Goal: Information Seeking & Learning: Understand process/instructions

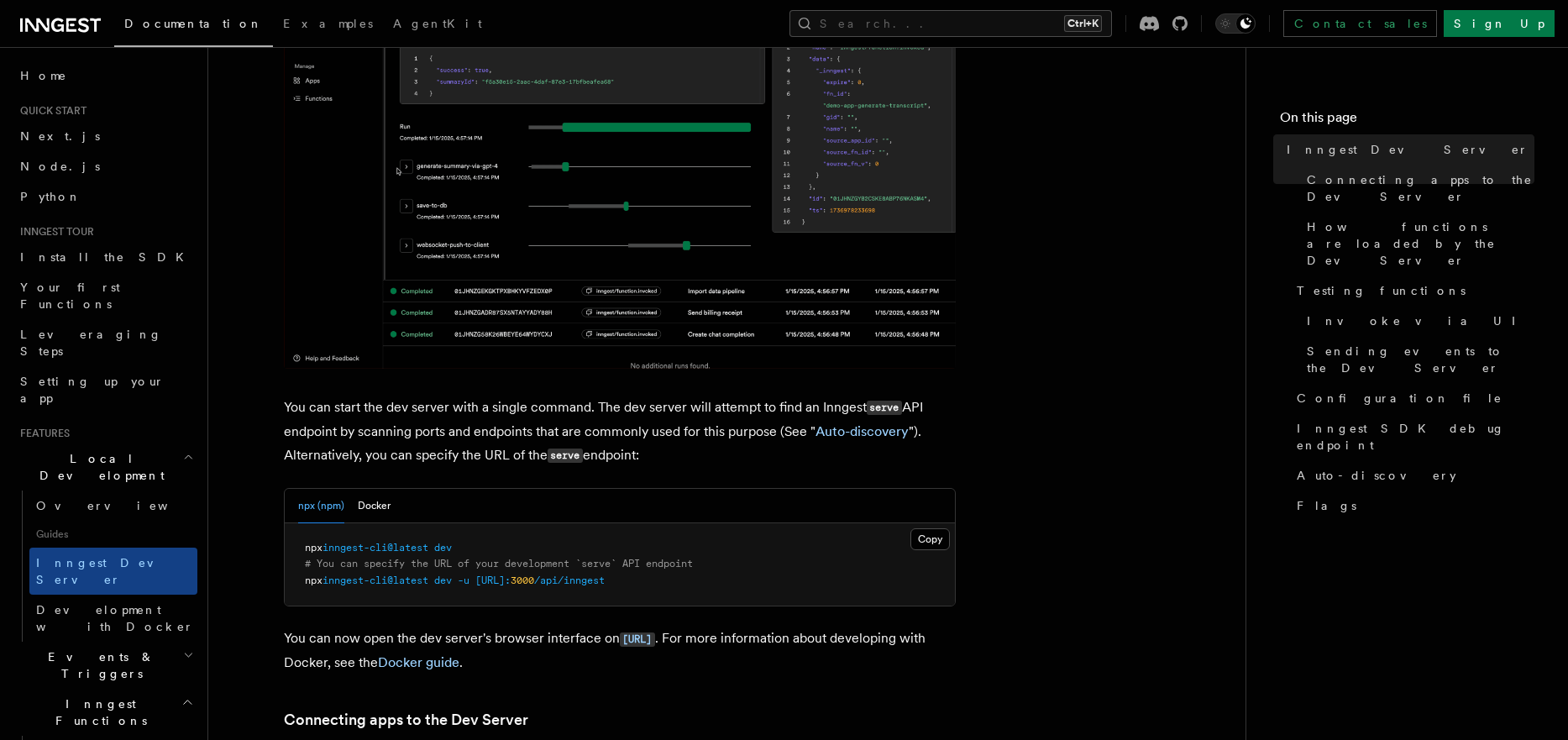
scroll to position [403, 0]
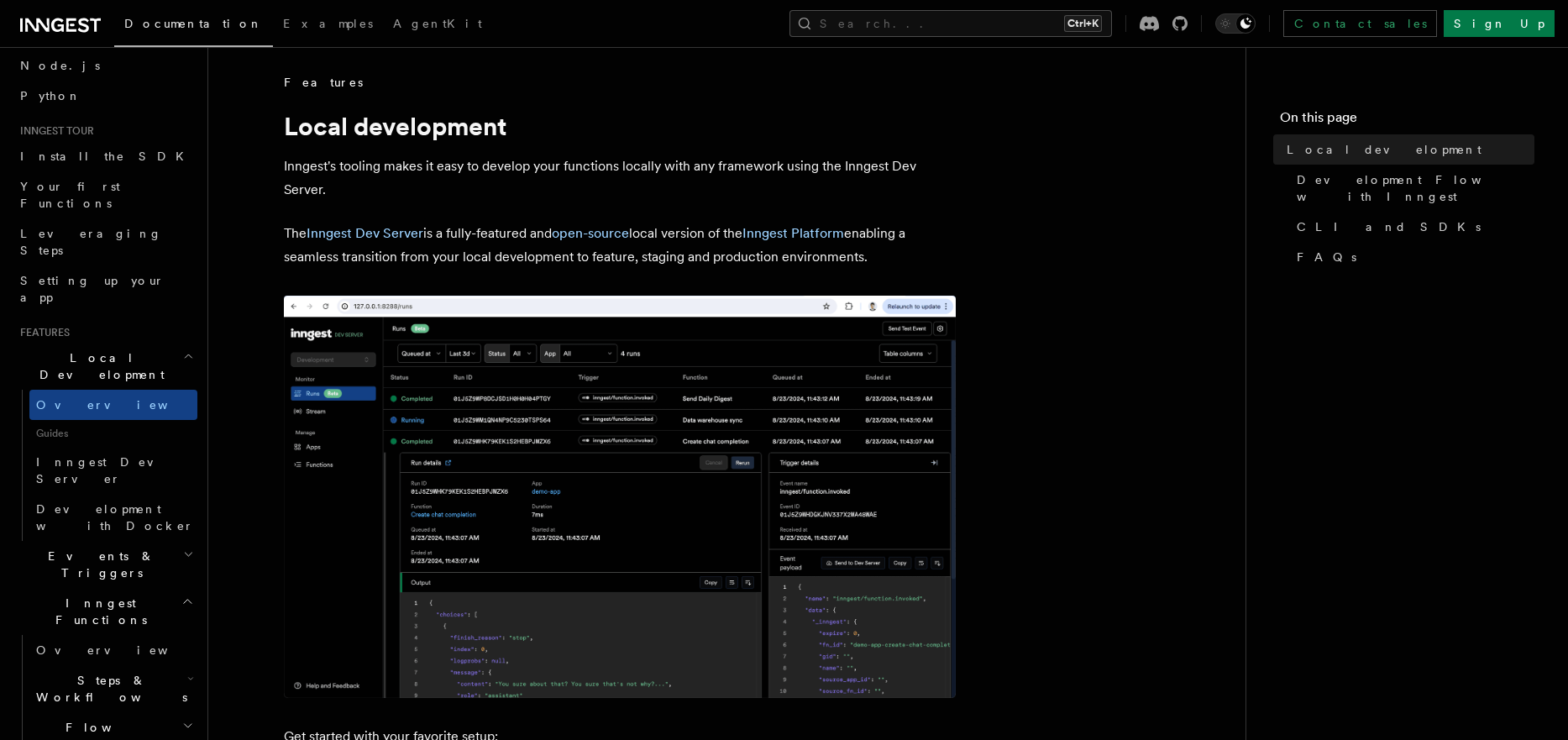
scroll to position [202, 0]
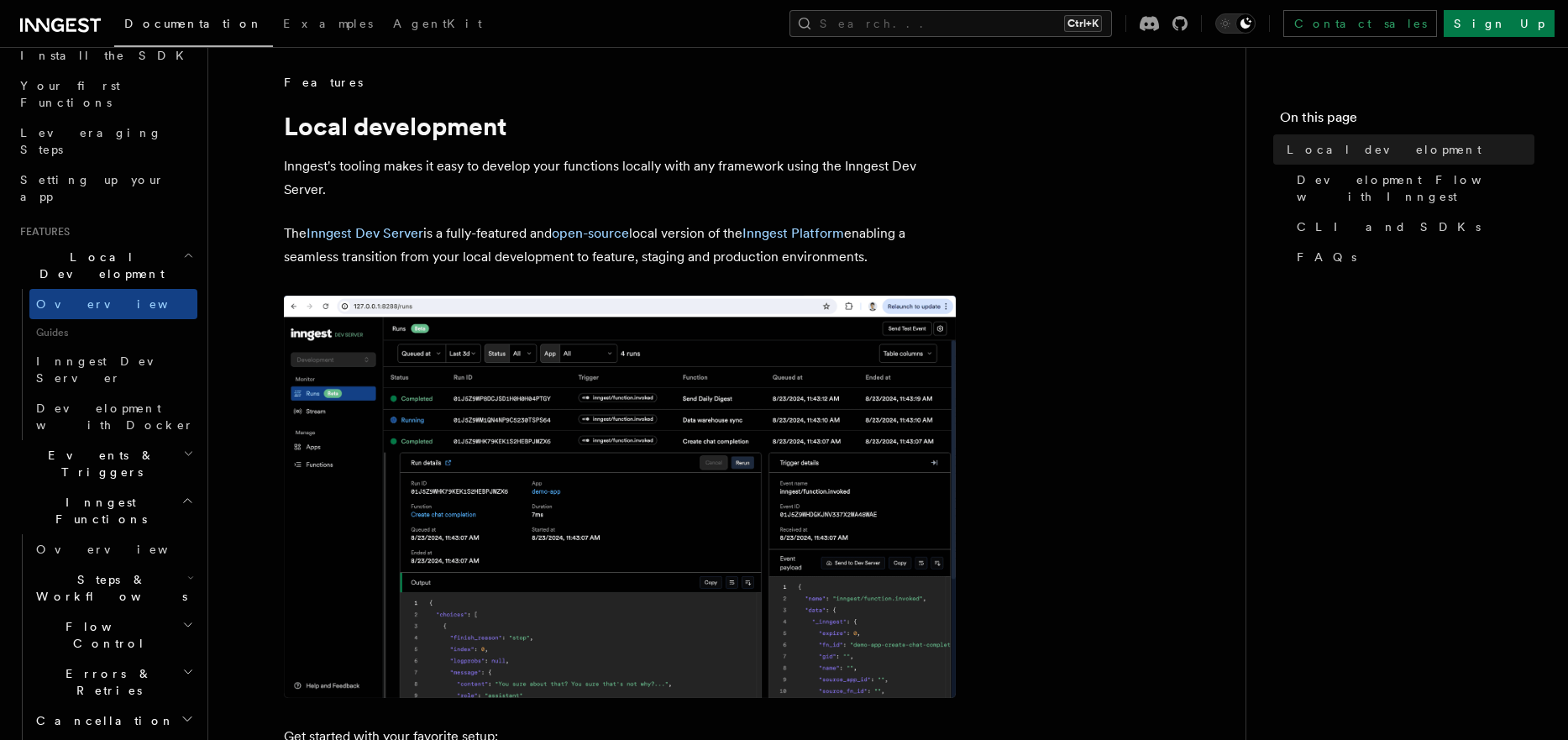
click at [134, 571] on span "Steps & Workflows" at bounding box center [108, 587] width 158 height 33
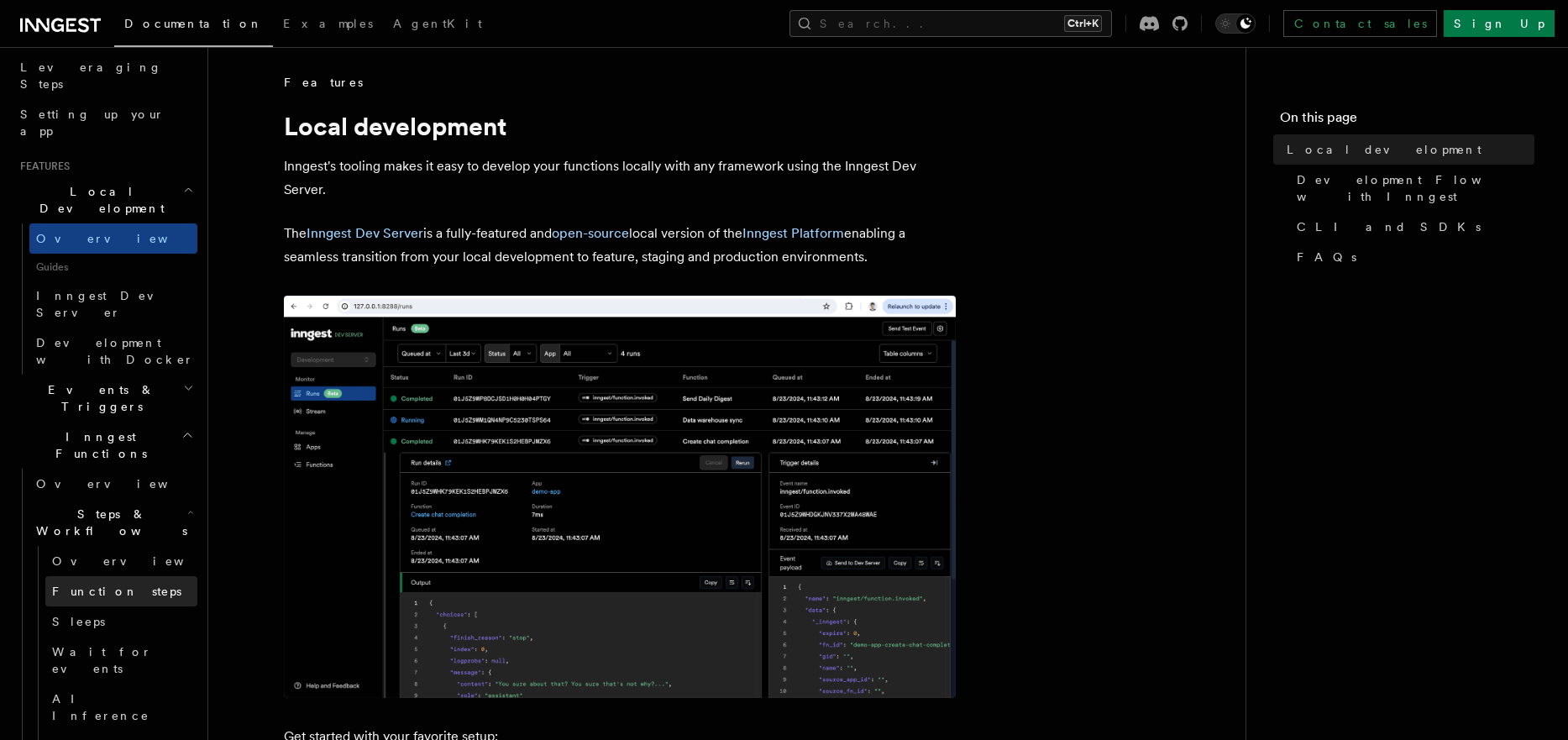
scroll to position [303, 0]
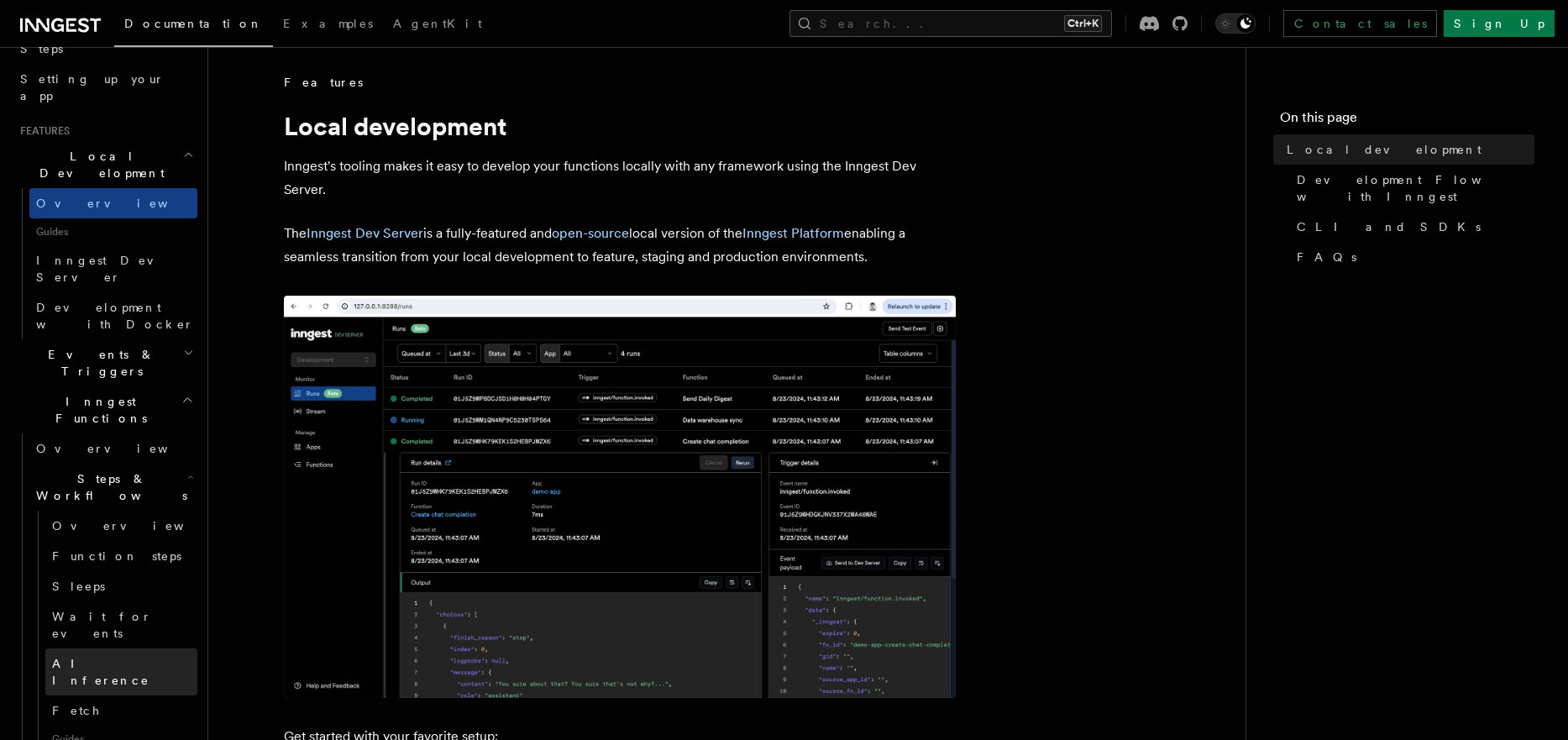
click at [115, 657] on span "AI Inference" at bounding box center [101, 671] width 98 height 30
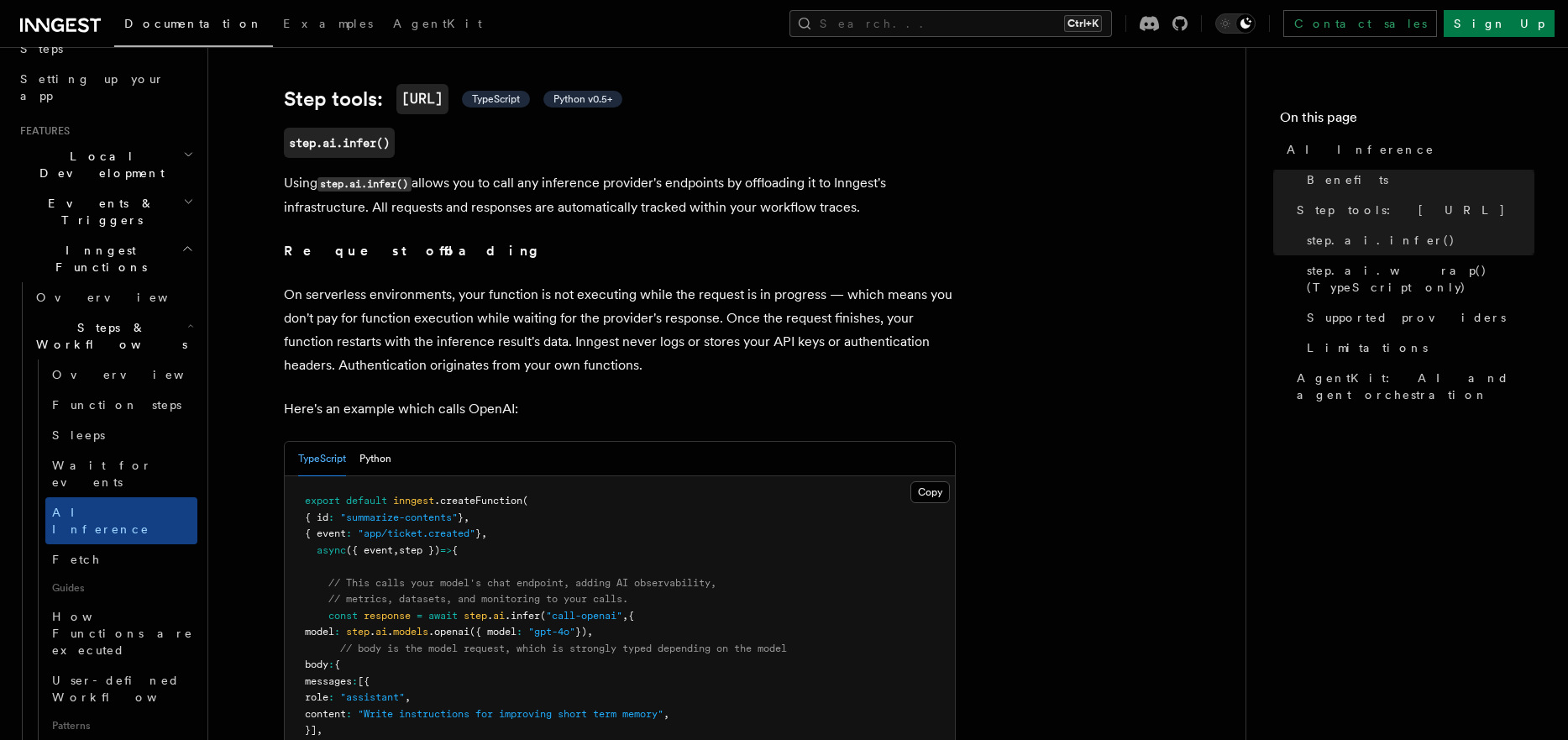
scroll to position [806, 0]
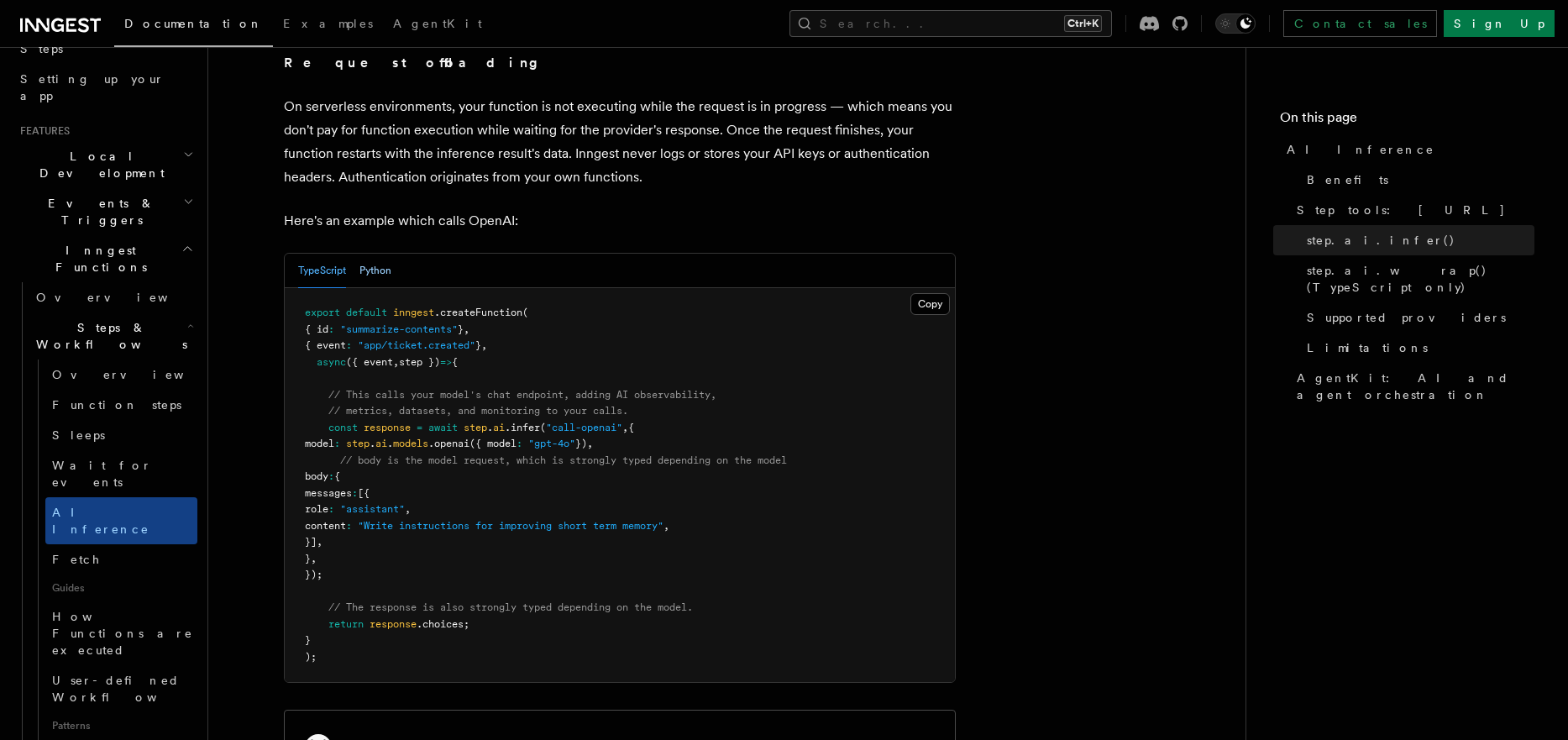
click at [372, 254] on button "Python" at bounding box center [375, 271] width 32 height 34
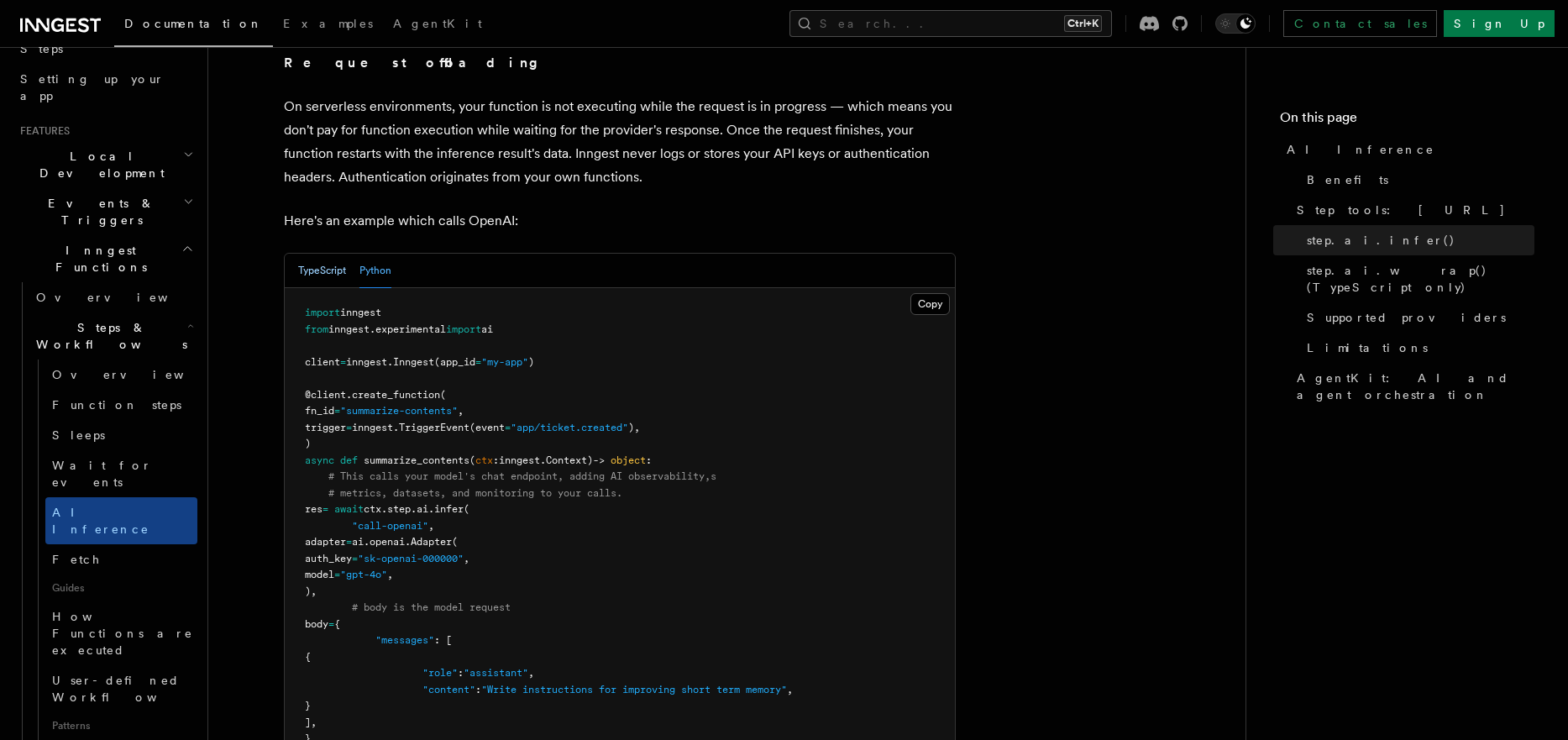
click at [315, 254] on button "TypeScript" at bounding box center [322, 271] width 48 height 34
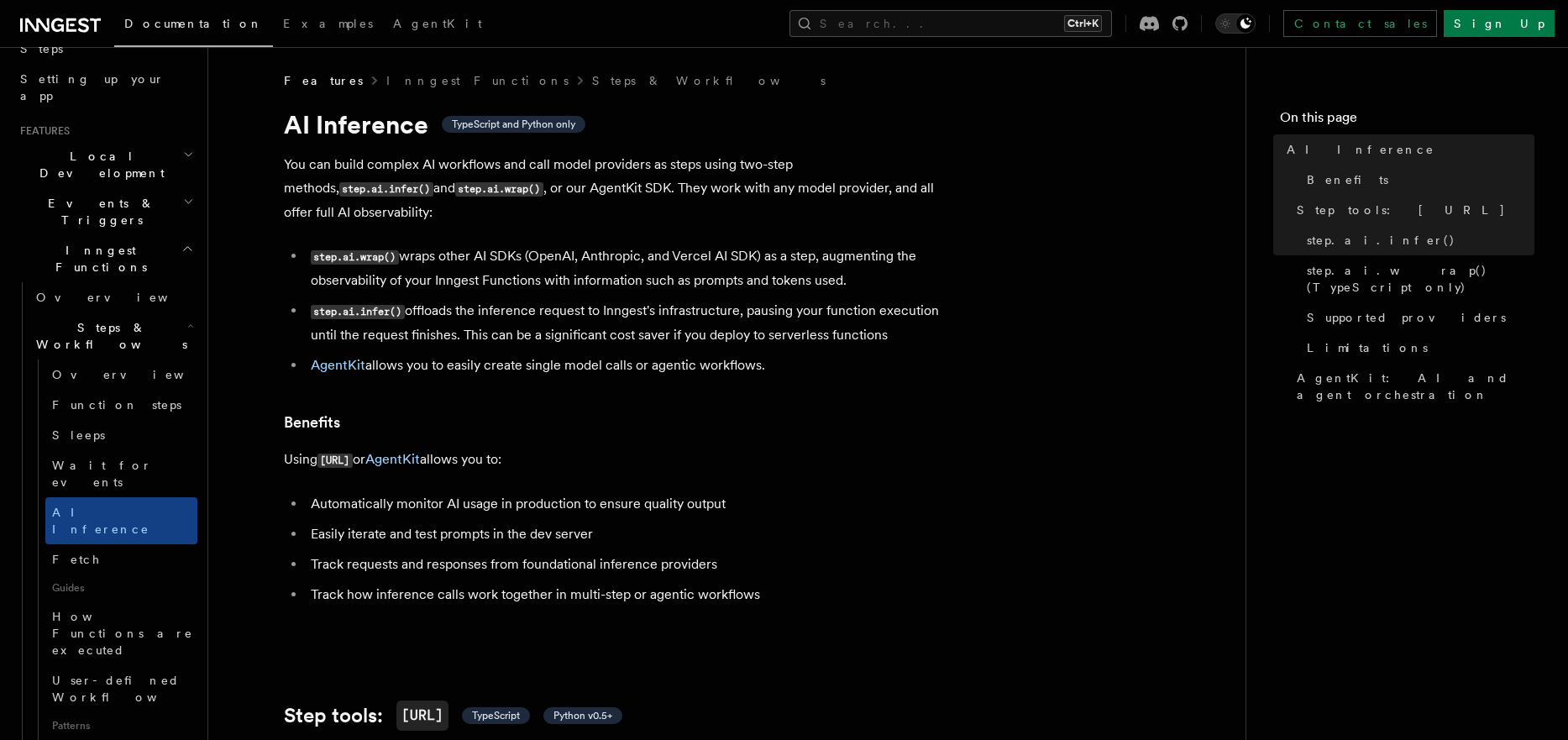
scroll to position [0, 0]
click at [86, 506] on span "AI Inference" at bounding box center [101, 520] width 98 height 30
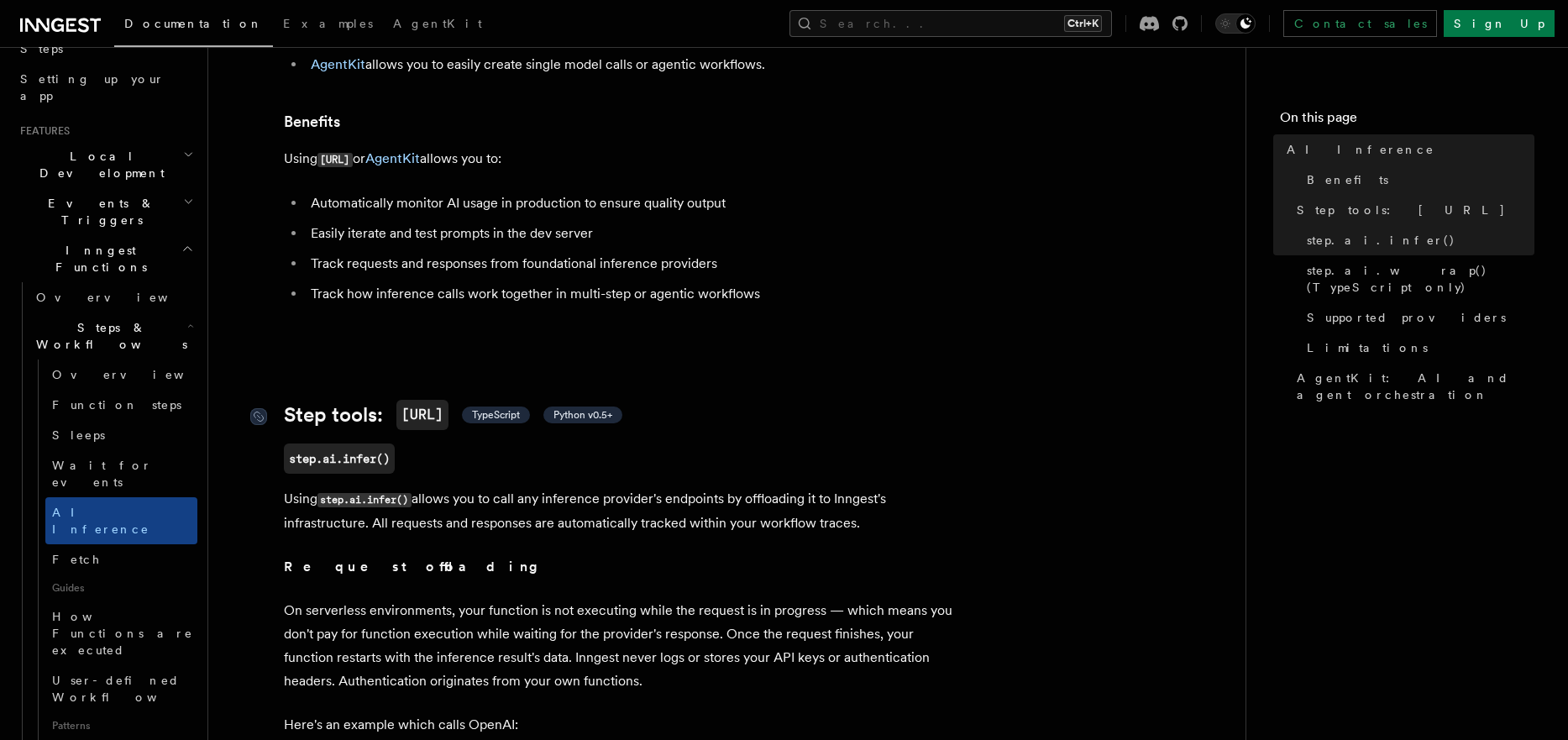
click at [514, 408] on span "TypeScript" at bounding box center [496, 415] width 48 height 14
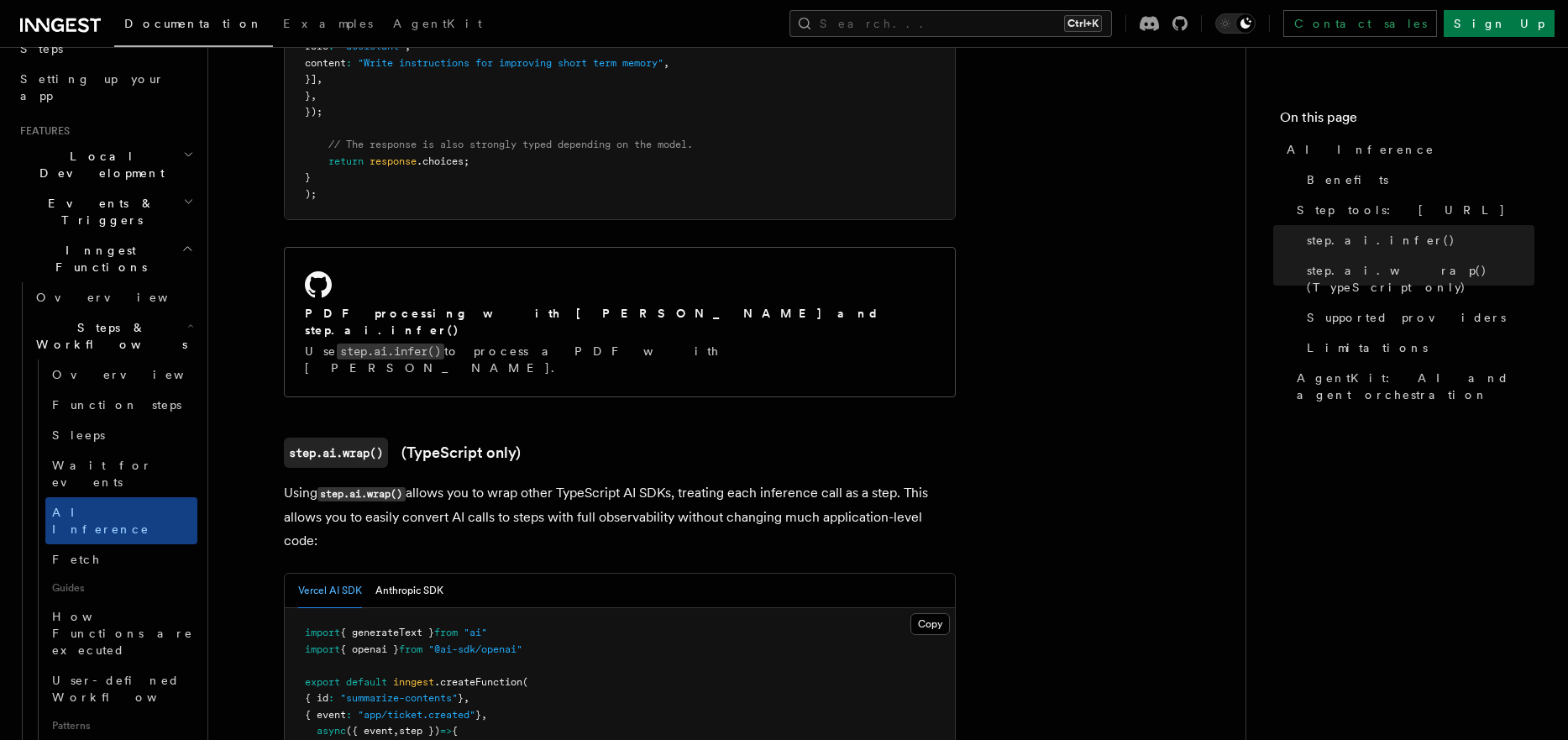
scroll to position [1304, 0]
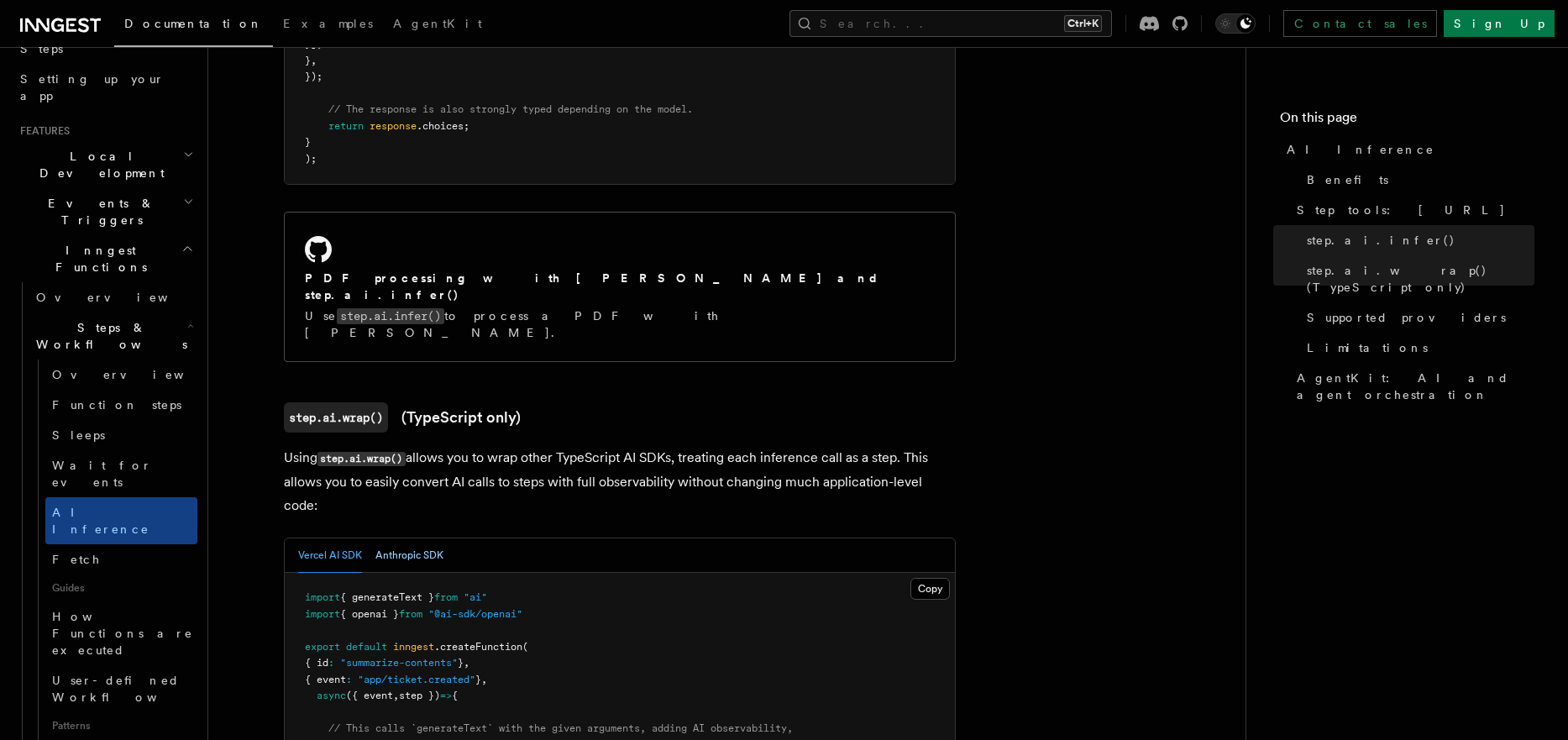
click at [409, 538] on button "Anthropic SDK" at bounding box center [409, 556] width 68 height 34
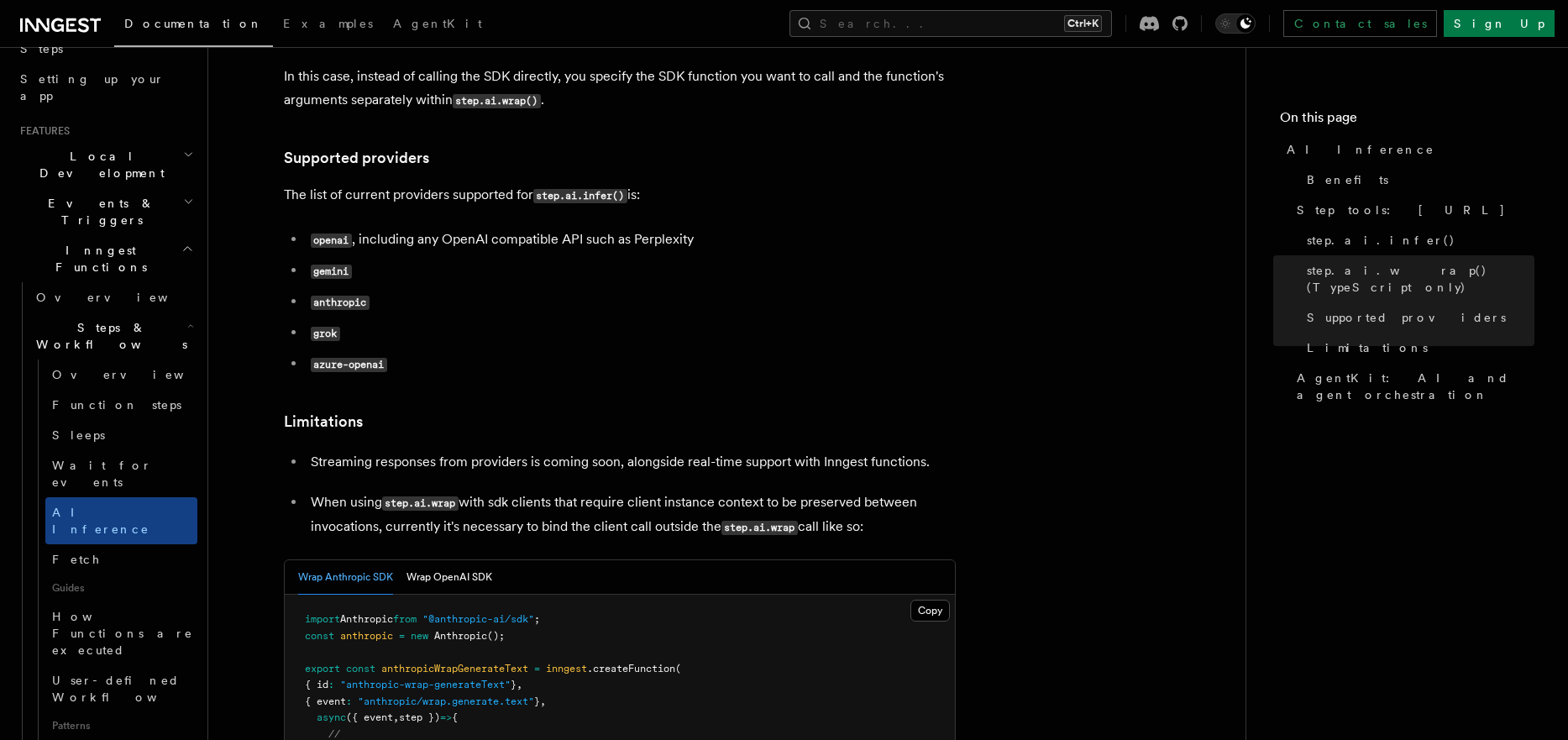
scroll to position [2211, 0]
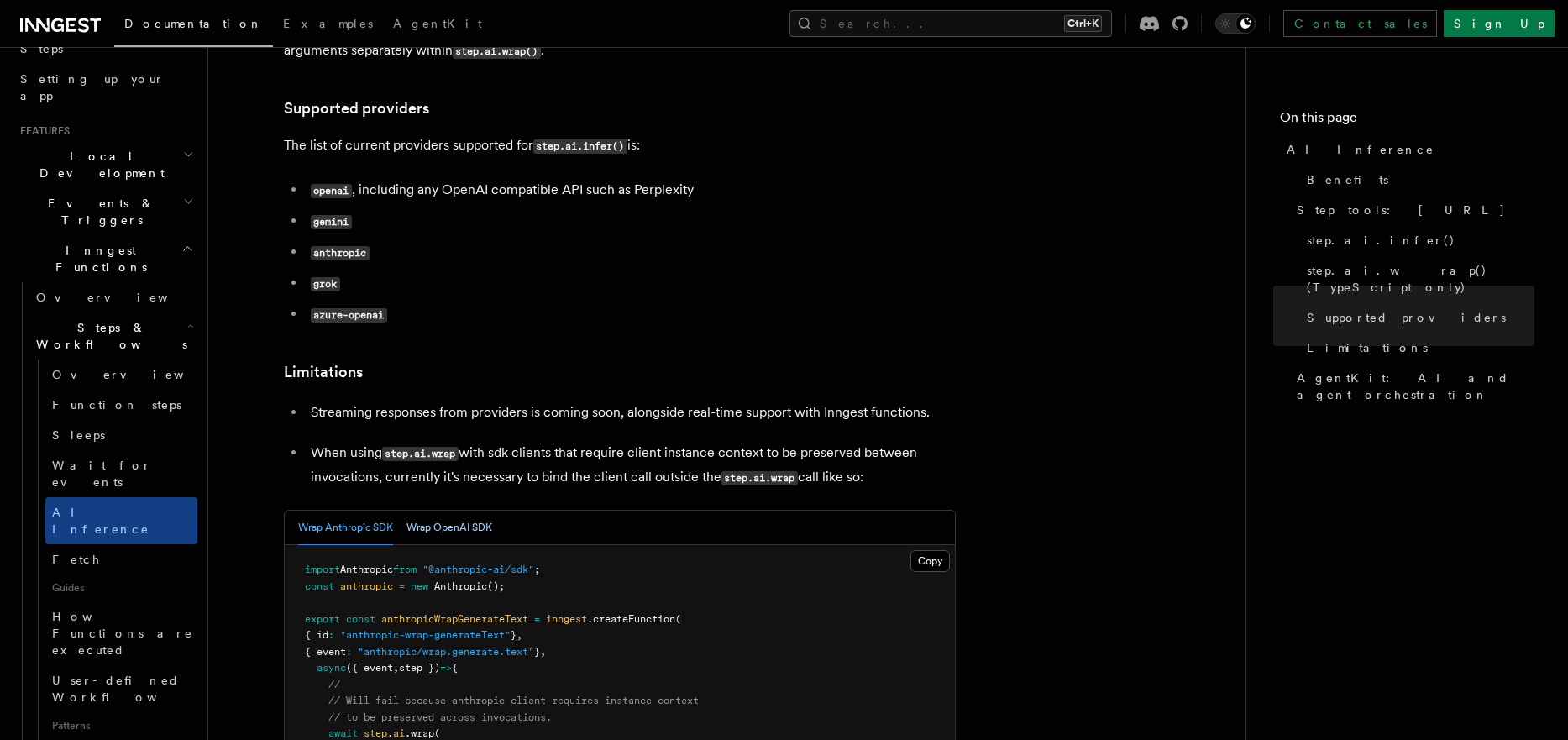
click at [455, 511] on button "Wrap OpenAI SDK" at bounding box center [449, 528] width 86 height 34
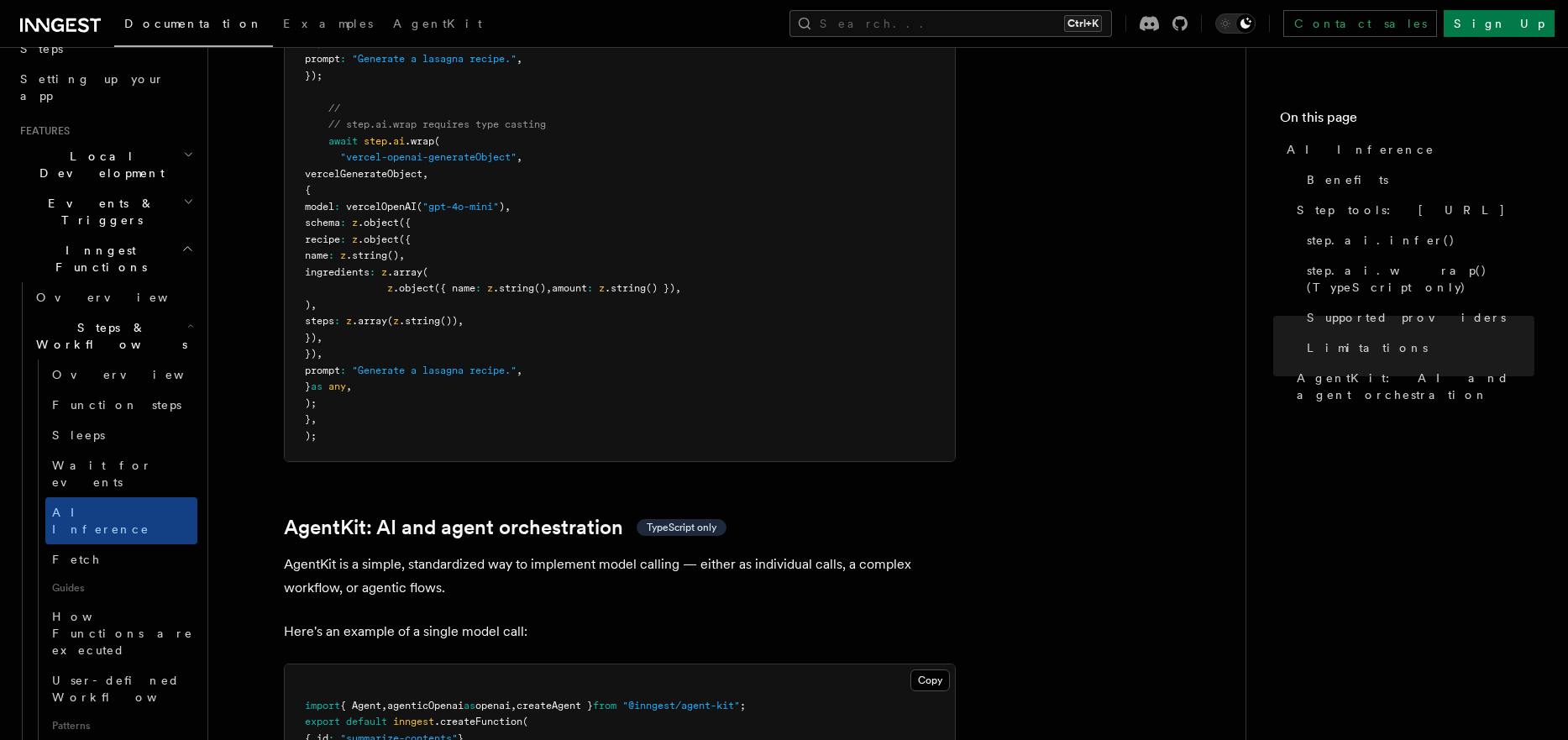
scroll to position [4832, 0]
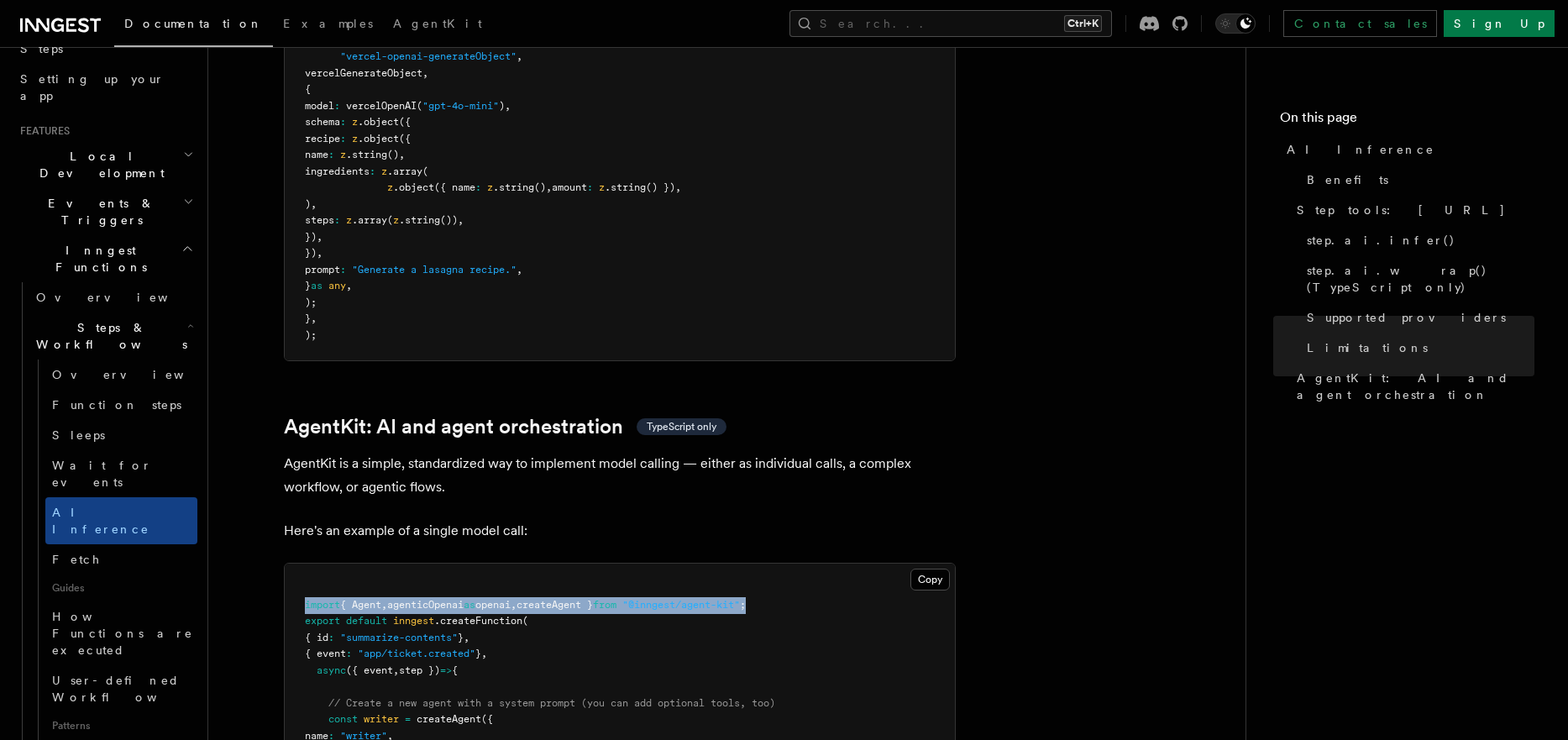
drag, startPoint x: 303, startPoint y: 527, endPoint x: 742, endPoint y: 532, distance: 439.0
click at [796, 563] on pre "import { Agent , agenticOpenai as openai , createAgent } from "@inngest/agent-k…" at bounding box center [620, 743] width 670 height 361
copy span "import { Agent , agenticOpenai as openai , createAgent } from "@inngest/agent-k…"
click at [685, 581] on pre "import { Agent , agenticOpenai as openai , createAgent } from "@inngest/agent-k…" at bounding box center [620, 743] width 670 height 361
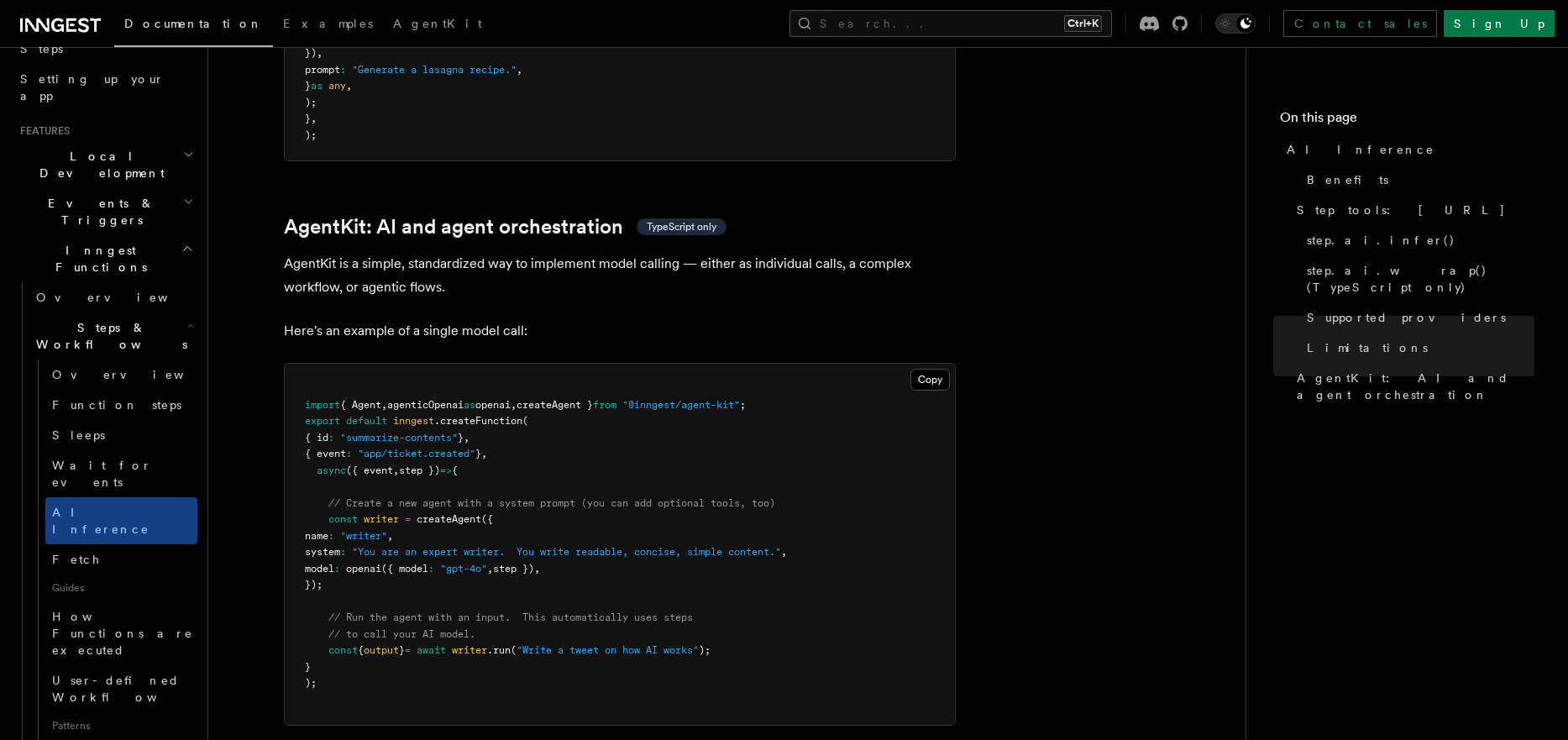
scroll to position [5033, 0]
drag, startPoint x: 327, startPoint y: 437, endPoint x: 542, endPoint y: 501, distance: 224.3
click at [542, 501] on pre "import { Agent , agenticOpenai as openai , createAgent } from "@inngest/agent-k…" at bounding box center [620, 542] width 670 height 361
copy code "const writer = createAgent ({ name : "writer" , system : "You are an expert wri…"
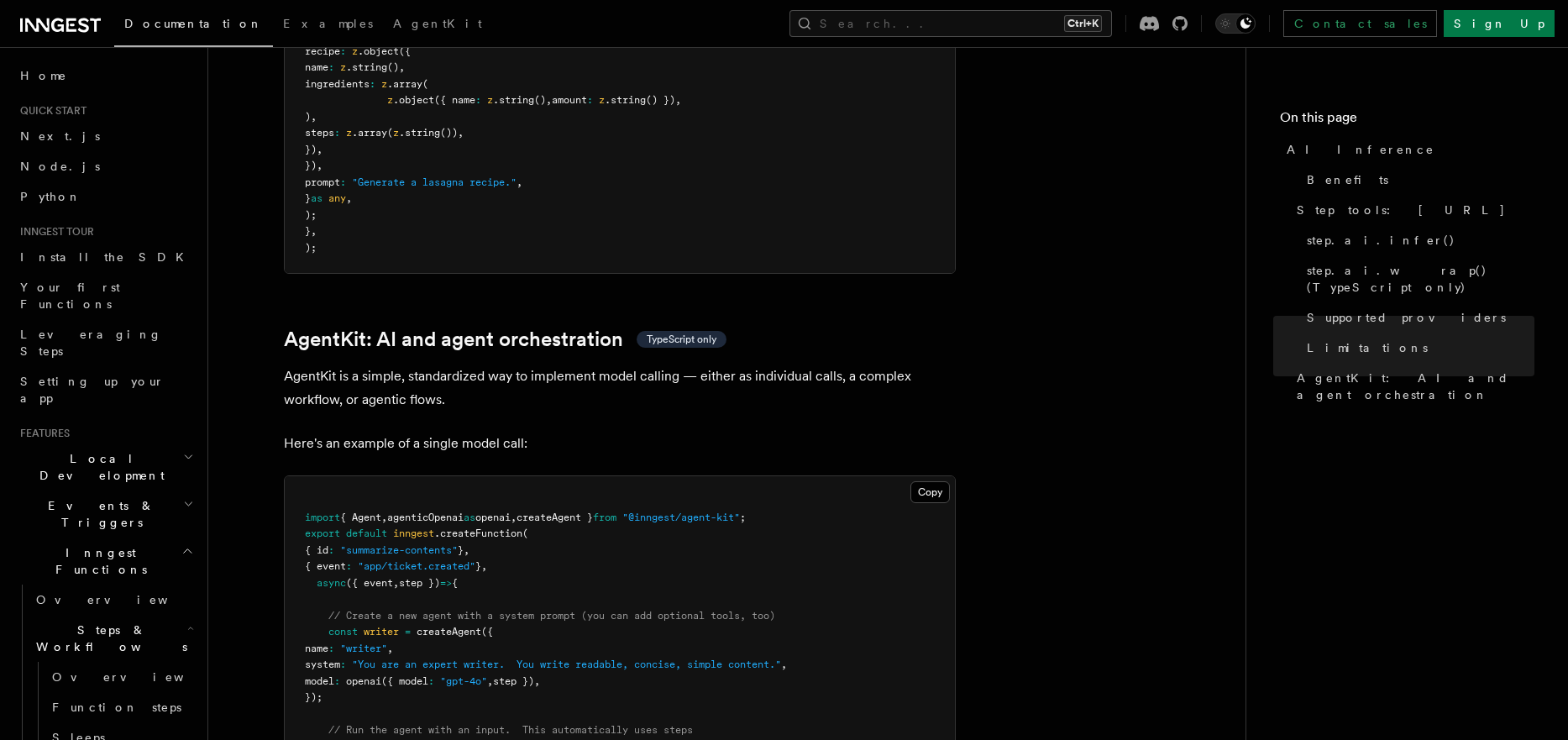
scroll to position [4832, 0]
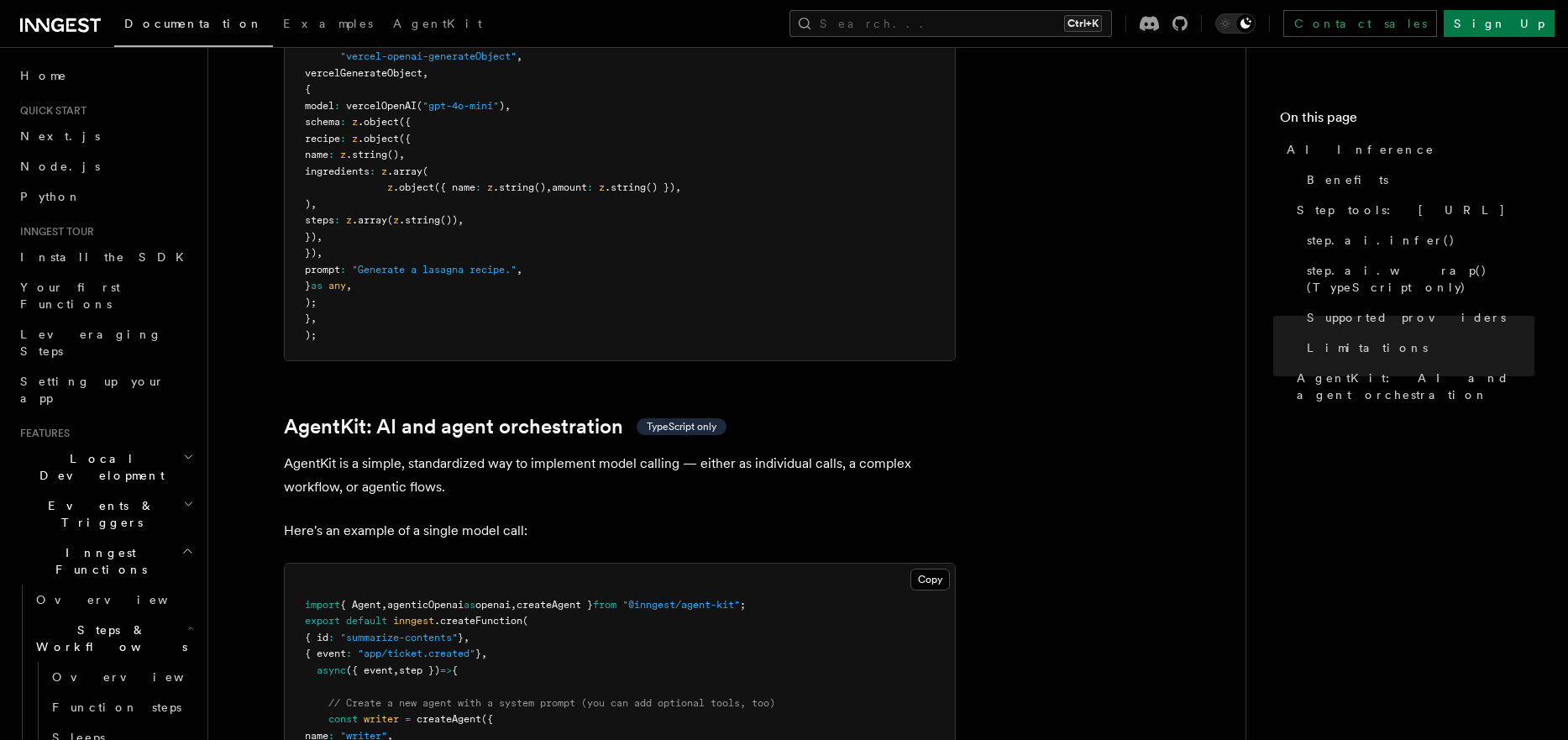
click at [166, 538] on h2 "Inngest Functions" at bounding box center [105, 561] width 184 height 47
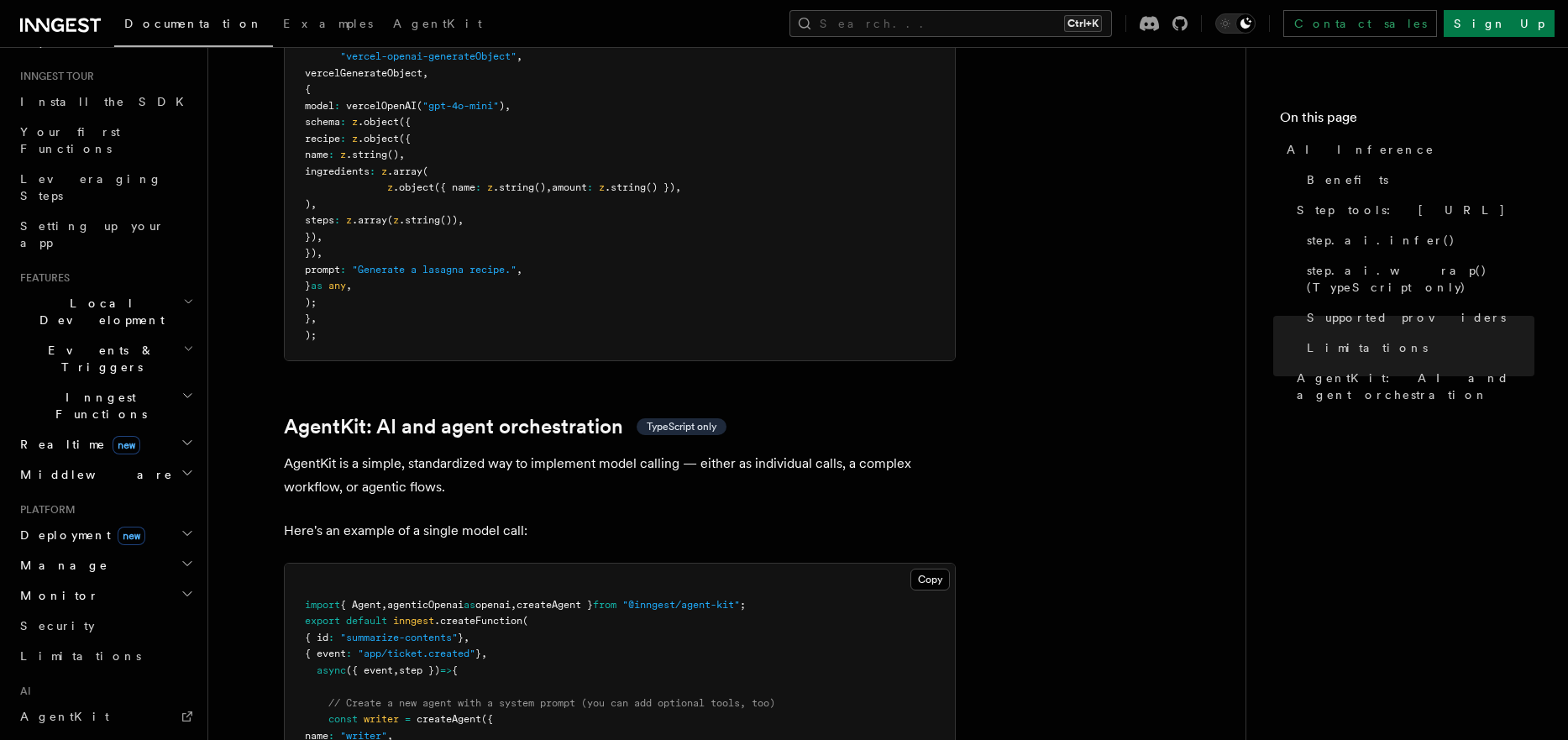
scroll to position [202, 0]
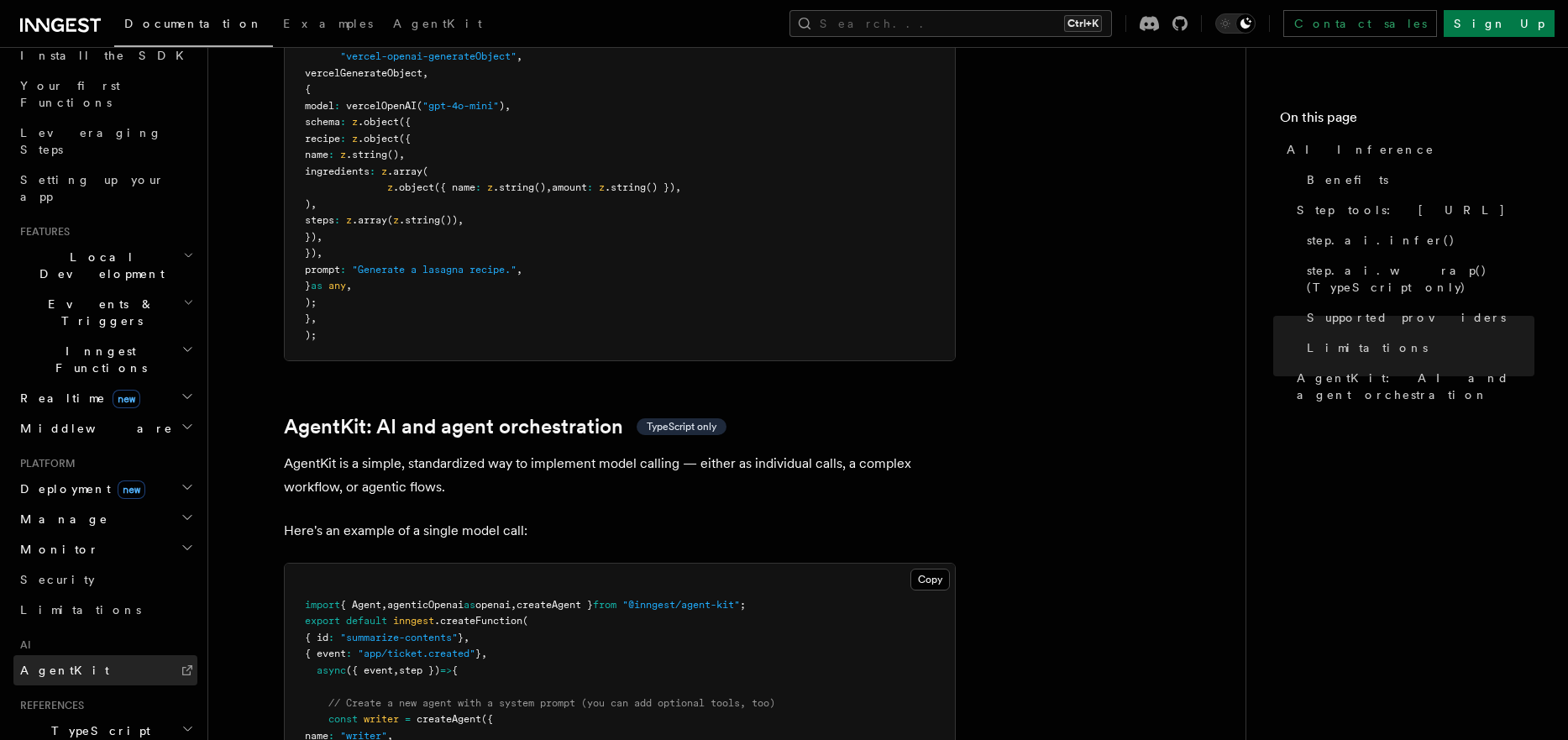
click at [46, 664] on span "AgentKit" at bounding box center [65, 671] width 89 height 14
